Goal: Book appointment/travel/reservation

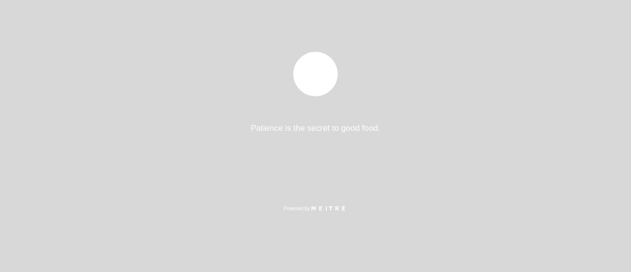
select select "es"
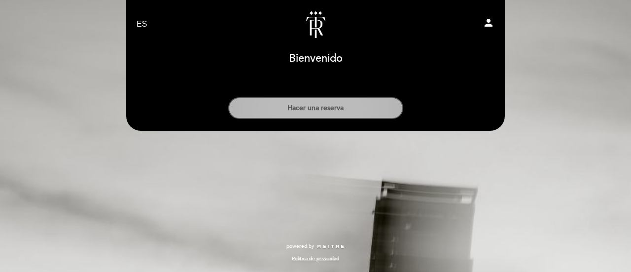
click at [288, 110] on button "Hacer una reserva" at bounding box center [315, 108] width 175 height 22
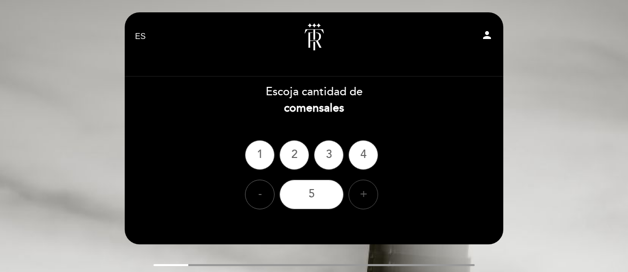
click at [366, 198] on div "+" at bounding box center [364, 195] width 30 height 30
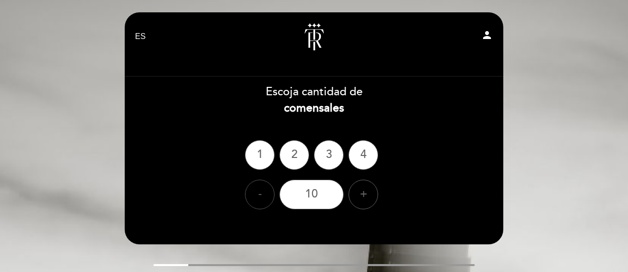
click at [257, 194] on div "-" at bounding box center [260, 195] width 30 height 30
click at [487, 37] on icon "person" at bounding box center [487, 35] width 12 height 12
